Goal: Task Accomplishment & Management: Complete application form

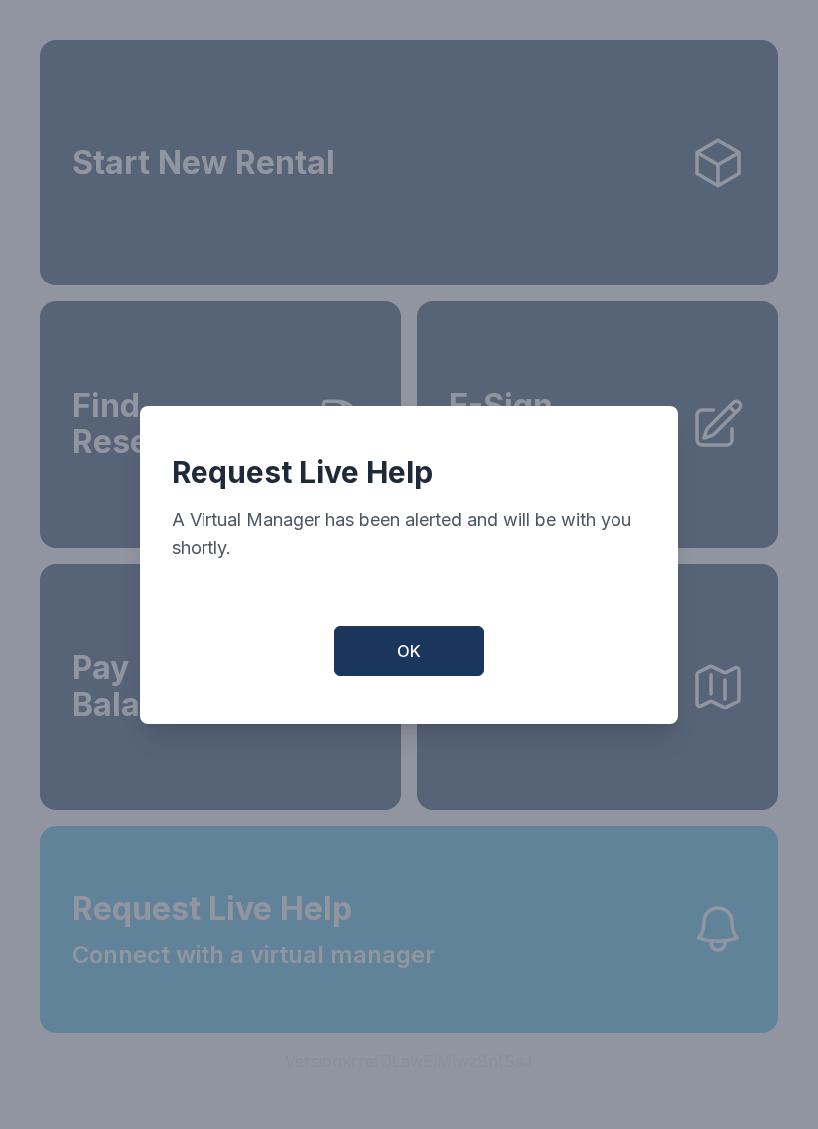
click at [409, 662] on span "OK" at bounding box center [409, 651] width 24 height 24
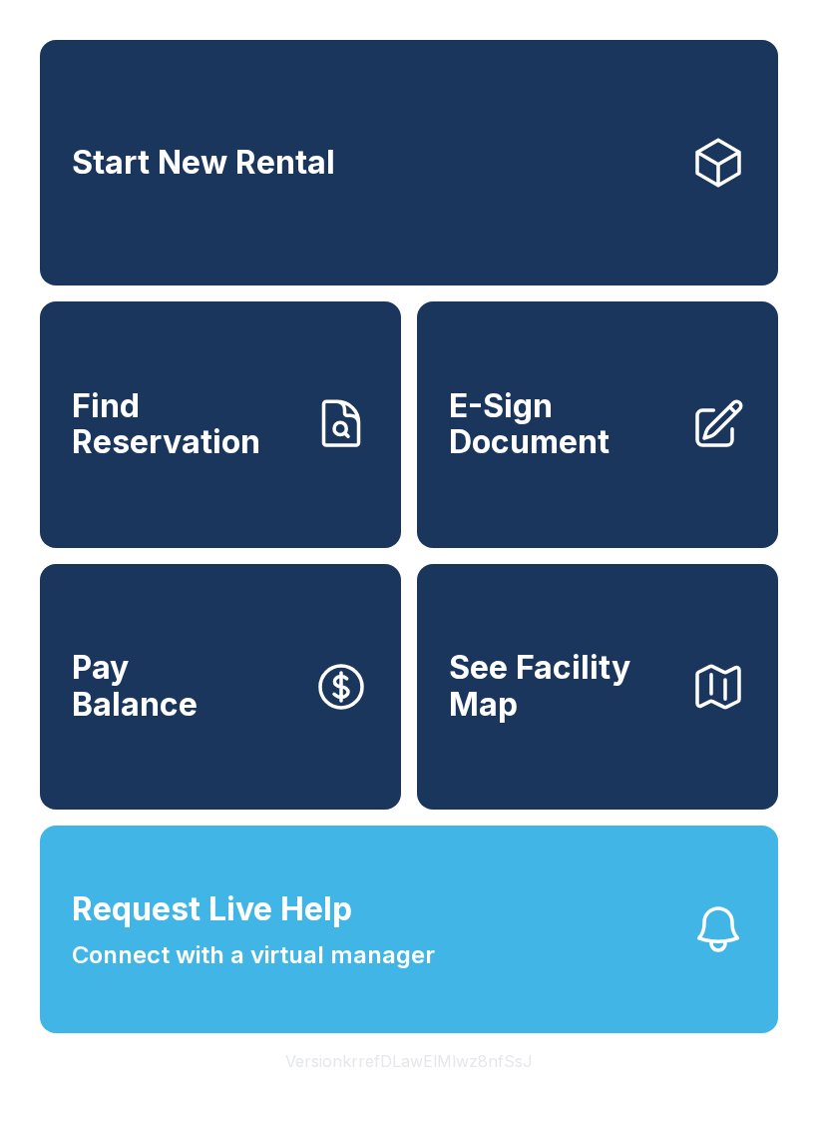
click at [576, 461] on span "E-Sign Document" at bounding box center [562, 424] width 226 height 73
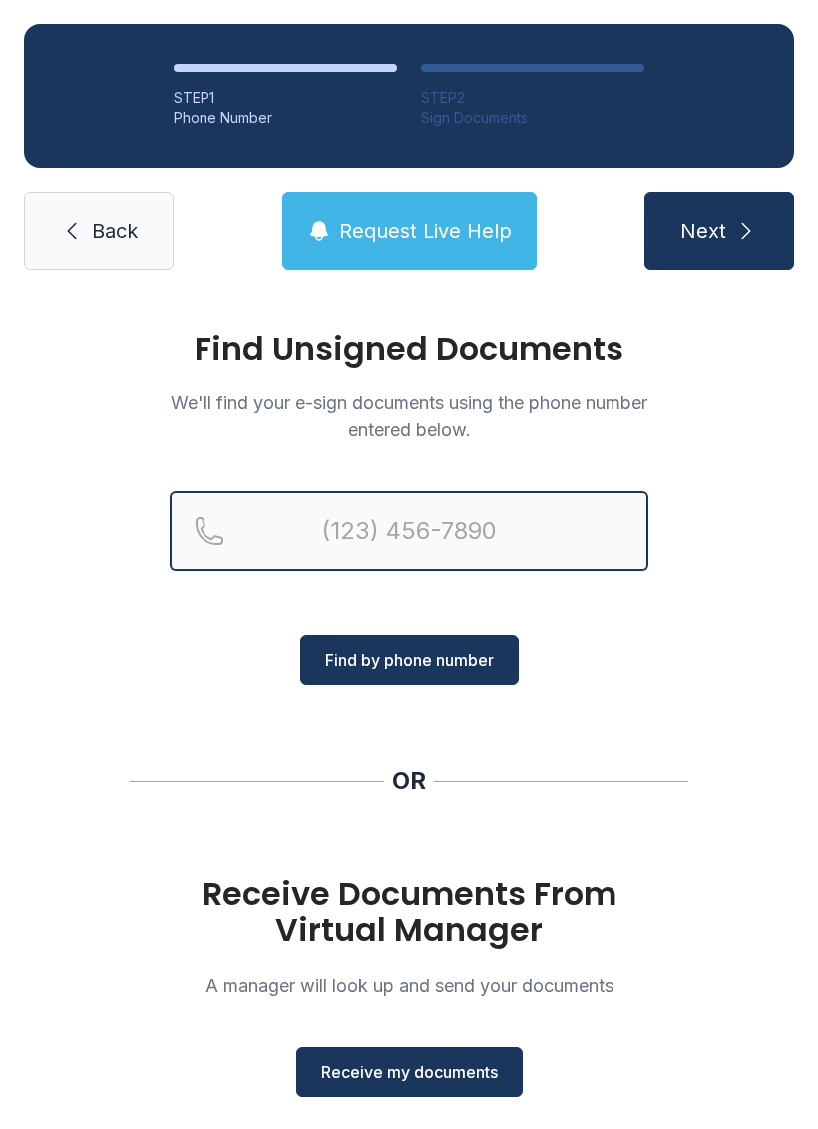
click at [478, 556] on input "Reservation phone number" at bounding box center [409, 531] width 479 height 80
type input "[PHONE_NUMBER]"
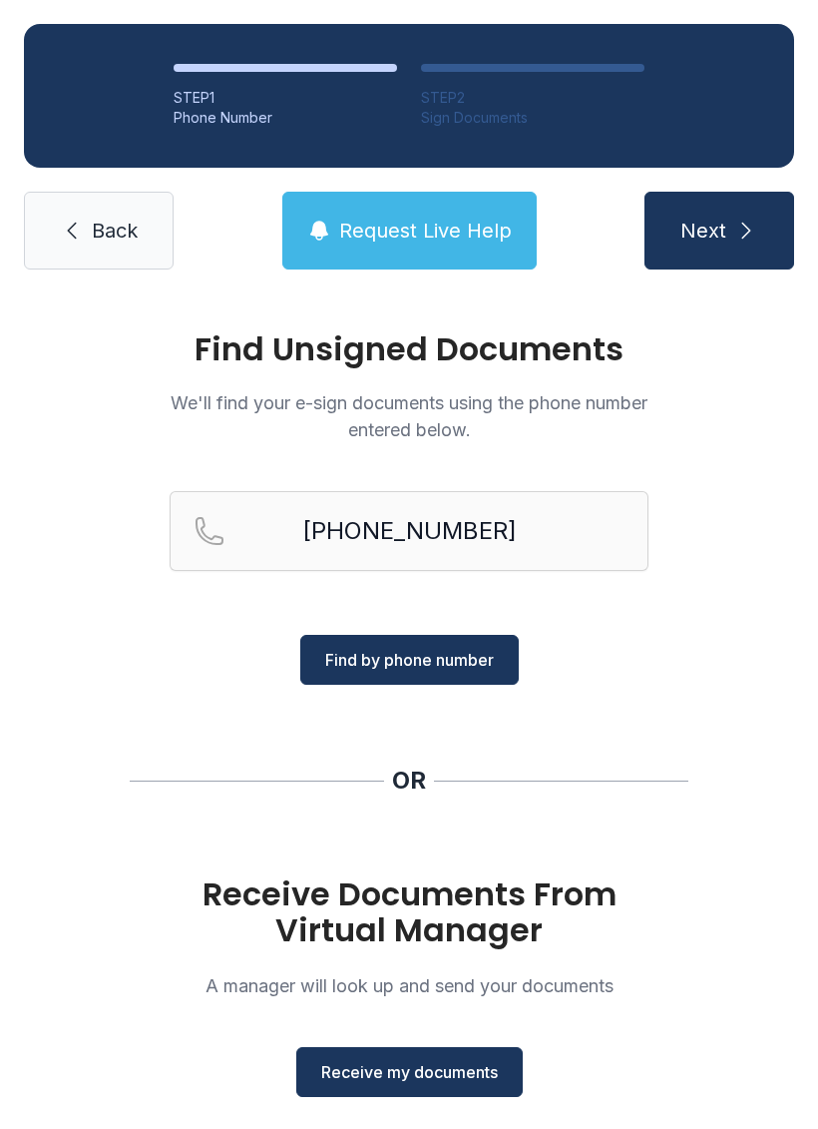
click at [459, 674] on button "Find by phone number" at bounding box center [409, 660] width 219 height 50
click at [401, 1065] on span "Receive my documents" at bounding box center [409, 1072] width 177 height 24
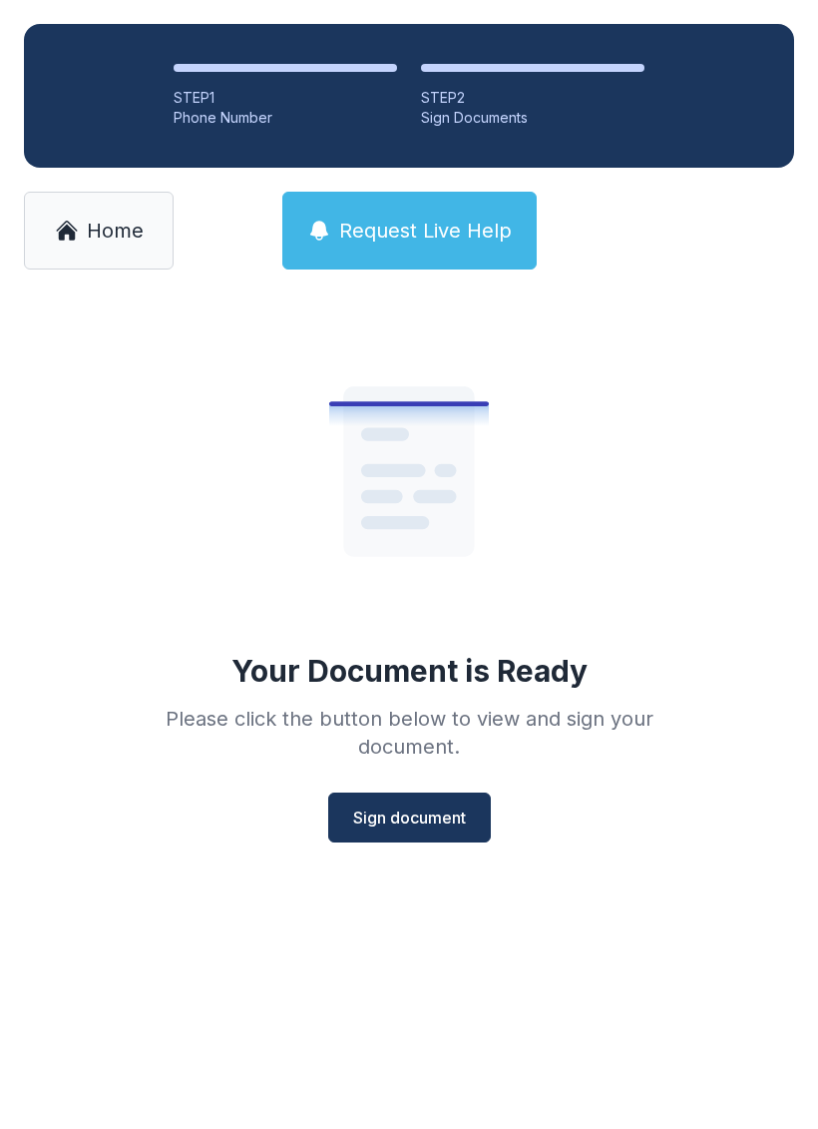
click at [433, 814] on span "Sign document" at bounding box center [409, 818] width 113 height 24
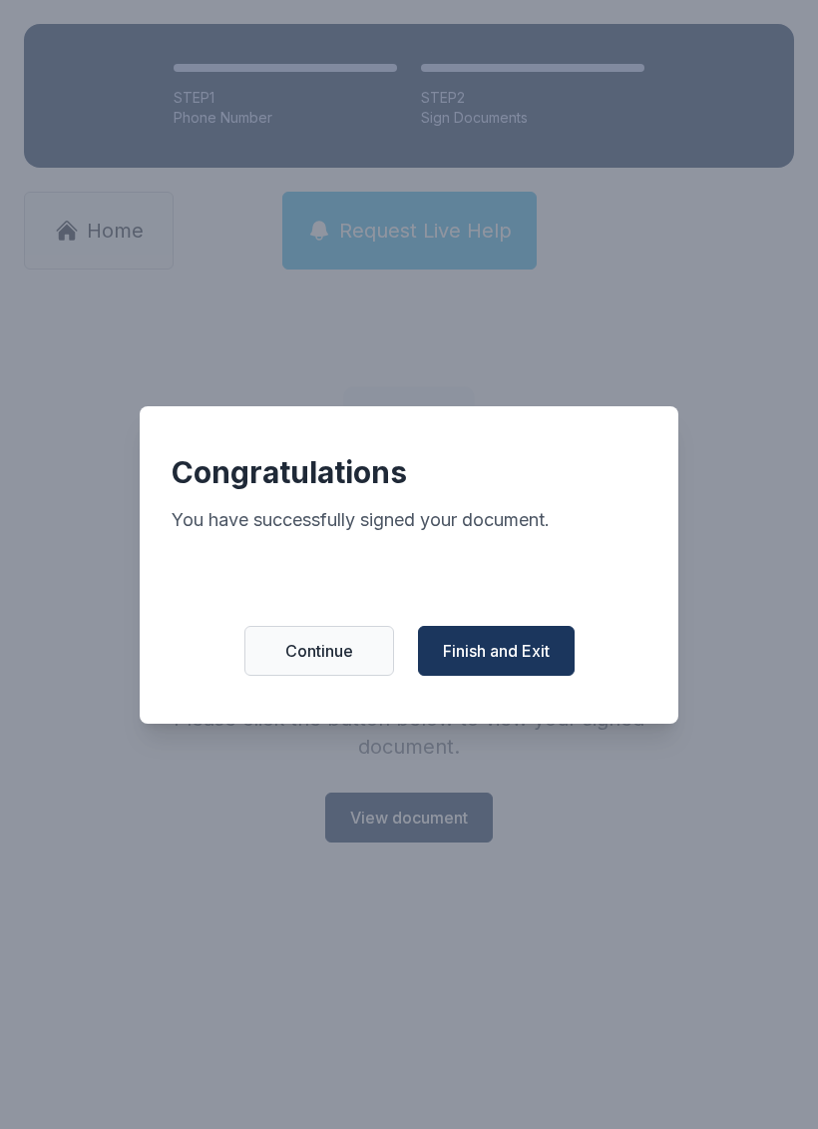
click at [533, 652] on span "Finish and Exit" at bounding box center [496, 651] width 107 height 24
